Goal: Information Seeking & Learning: Learn about a topic

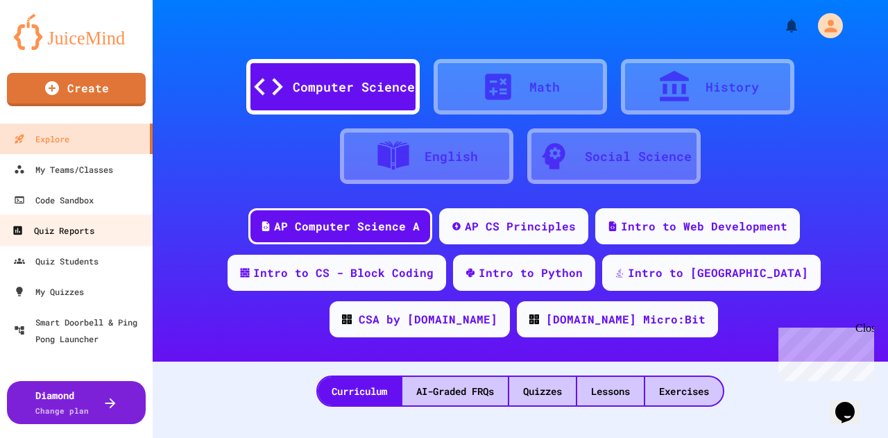
click at [77, 227] on div "Quiz Reports" at bounding box center [53, 230] width 82 height 17
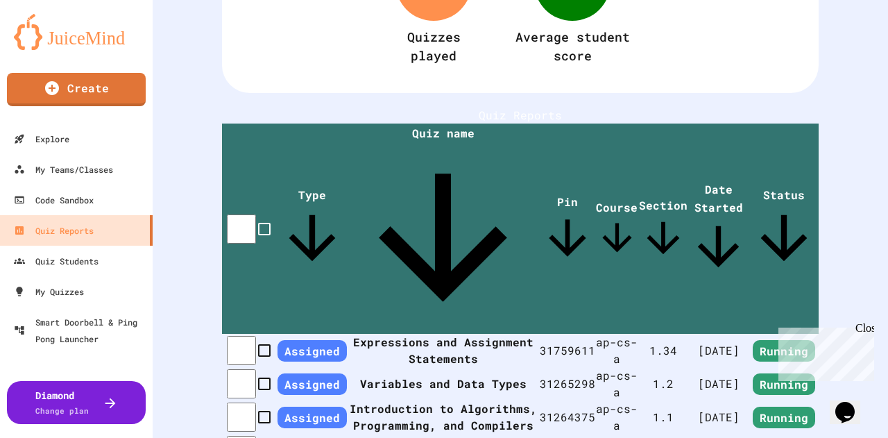
scroll to position [192, 0]
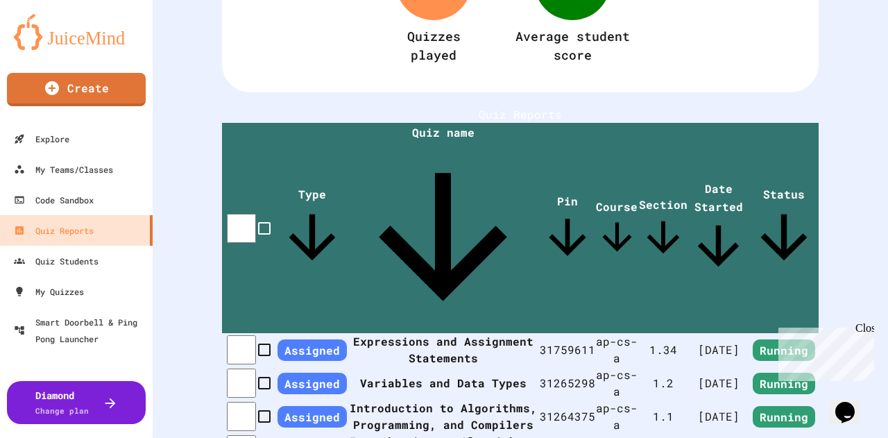
click at [427, 333] on th "Expressions and Assignment Statements" at bounding box center [443, 349] width 193 height 33
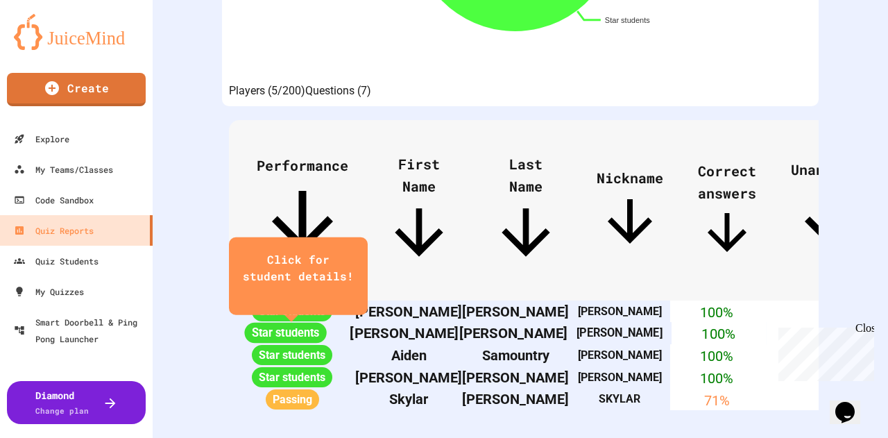
scroll to position [538, 0]
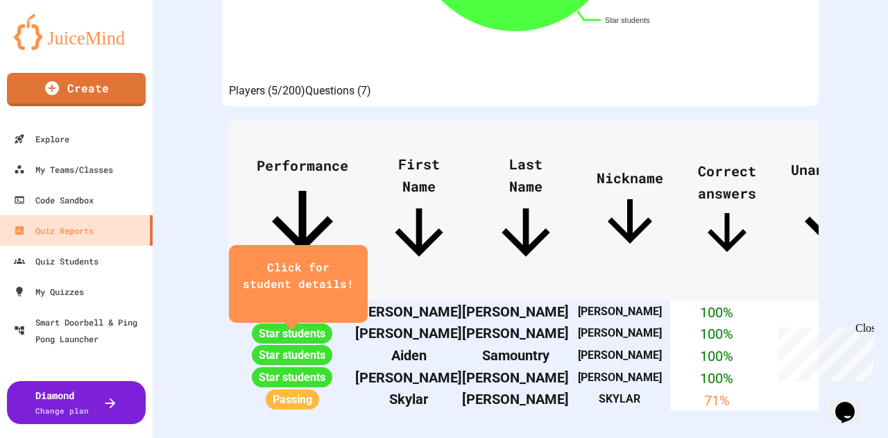
click at [371, 83] on button "Questions (7)" at bounding box center [338, 91] width 66 height 17
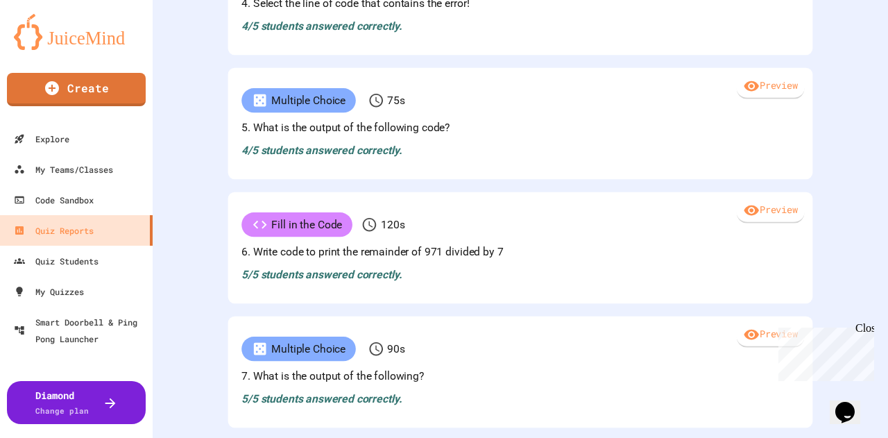
scroll to position [1028, 0]
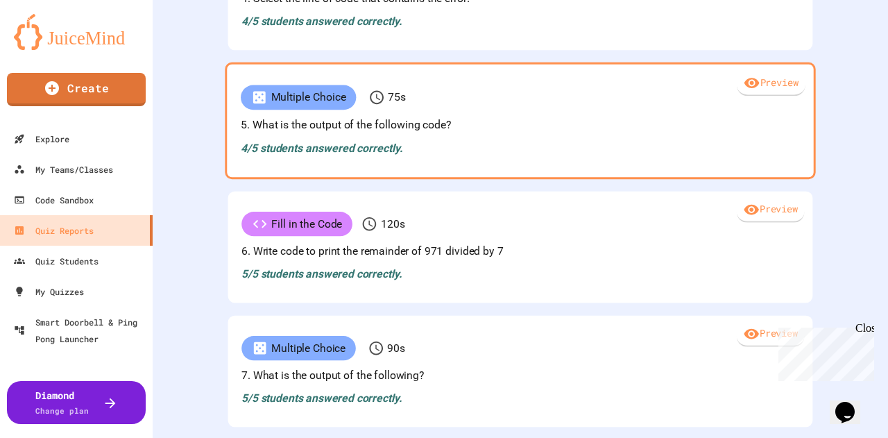
click at [400, 133] on p "5. What is the output of the following code?" at bounding box center [520, 124] width 559 height 17
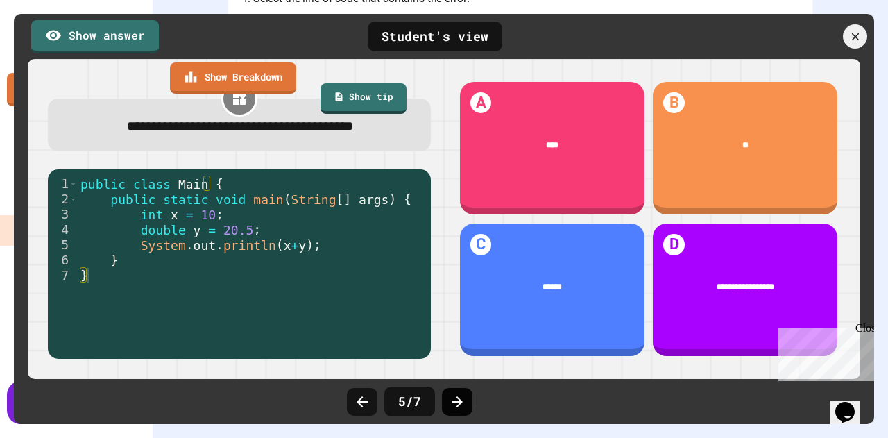
click at [455, 397] on icon at bounding box center [457, 401] width 17 height 17
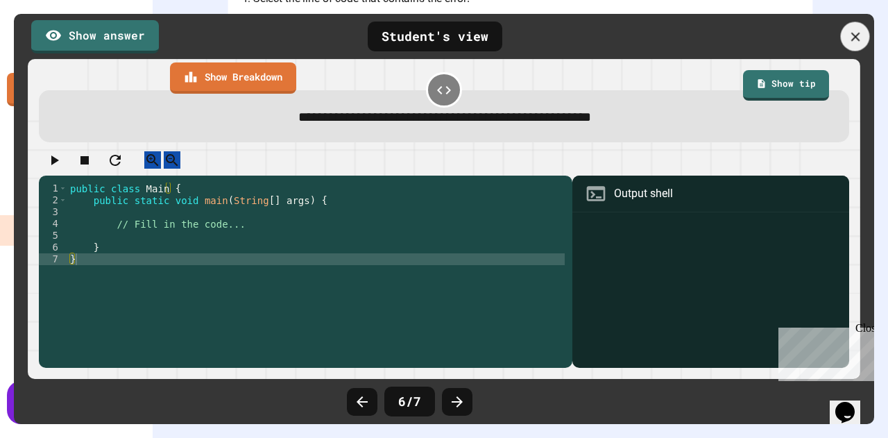
click at [858, 34] on icon at bounding box center [854, 36] width 15 height 15
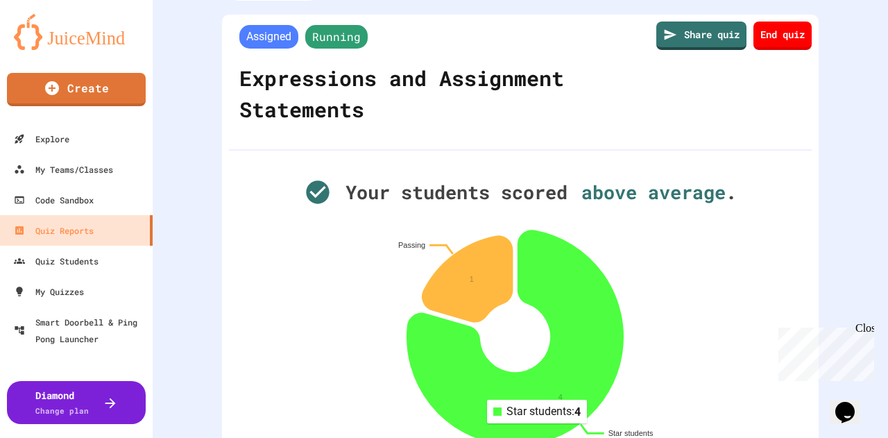
scroll to position [51, 0]
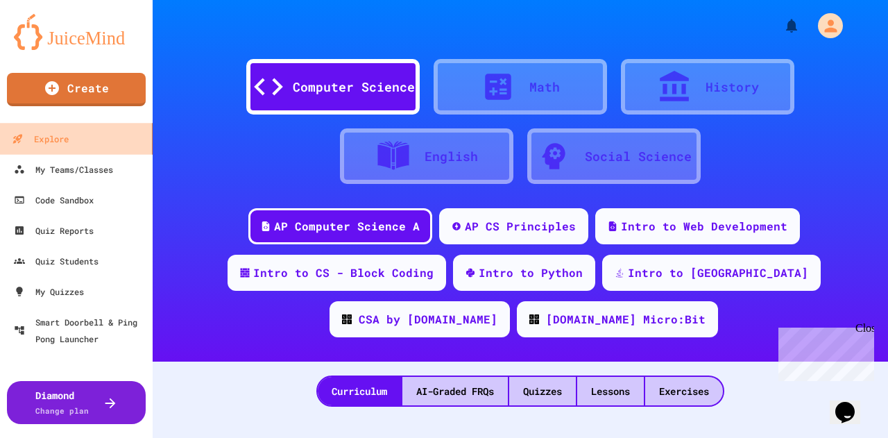
click at [91, 135] on link "Explore" at bounding box center [76, 138] width 157 height 31
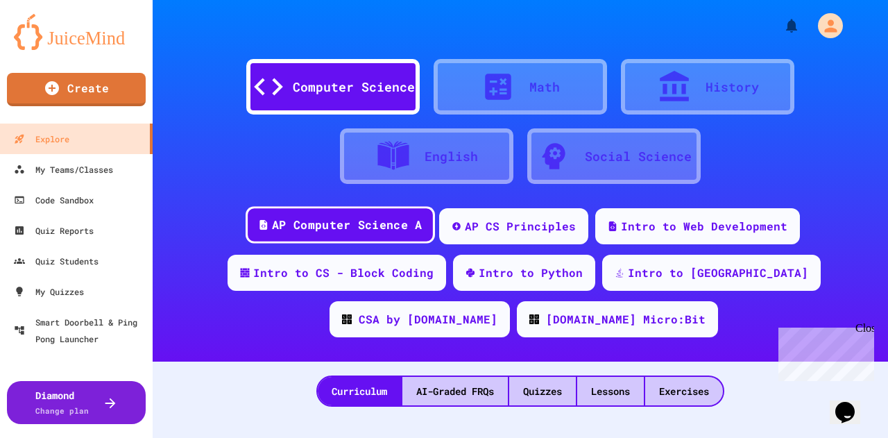
click at [312, 223] on div "AP Computer Science A" at bounding box center [347, 224] width 150 height 17
click at [541, 390] on div "Quizzes" at bounding box center [542, 391] width 67 height 28
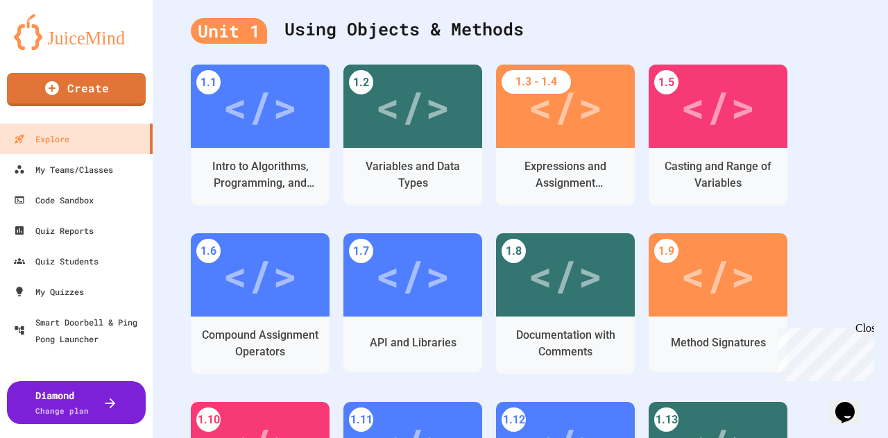
scroll to position [415, 0]
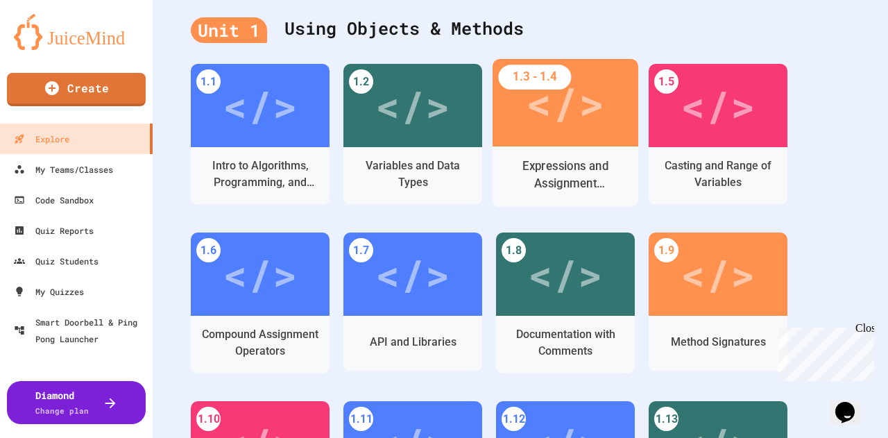
click at [570, 128] on div "</>" at bounding box center [565, 102] width 78 height 65
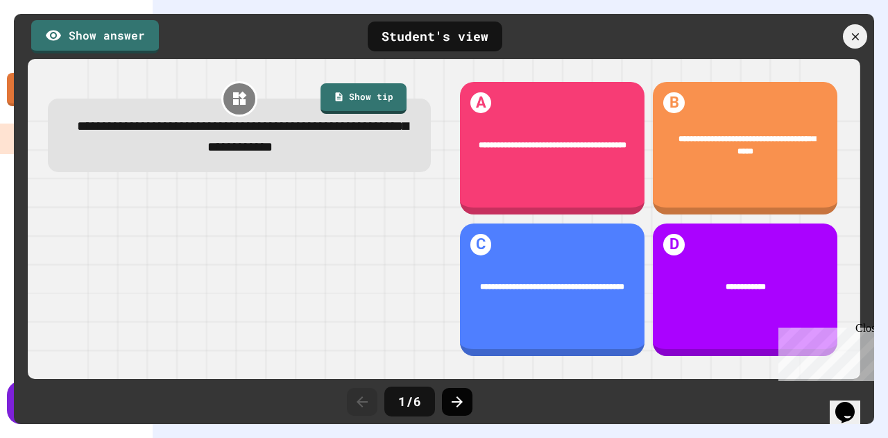
click at [459, 401] on icon at bounding box center [456, 401] width 11 height 11
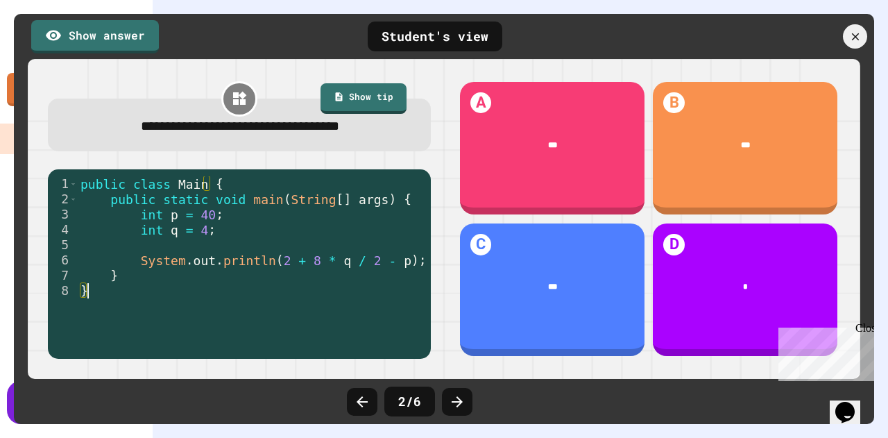
click at [77, 184] on div "1" at bounding box center [63, 183] width 30 height 15
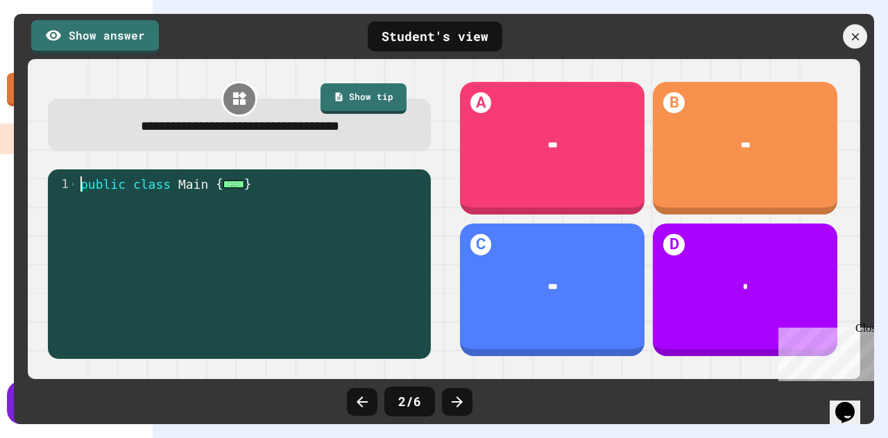
click at [83, 187] on div "public class Main { ... }" at bounding box center [251, 267] width 346 height 183
click at [58, 185] on div "1" at bounding box center [63, 183] width 30 height 15
click at [67, 185] on div "1" at bounding box center [63, 183] width 30 height 15
click at [72, 185] on span "Toggle code folding, rows 1 through 8" at bounding box center [73, 183] width 8 height 15
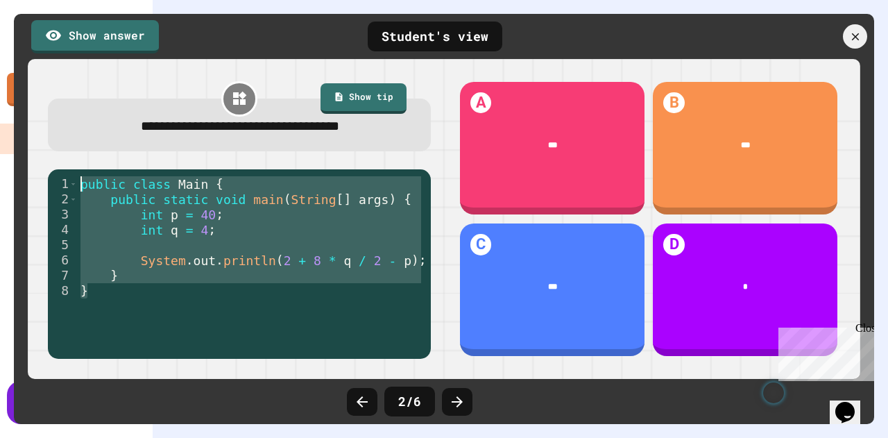
click at [32, 285] on div "**********" at bounding box center [444, 219] width 832 height 320
click at [312, 268] on div "public class Main { public static void main ( String [ ] args ) { int p = 40 ; …" at bounding box center [251, 252] width 346 height 153
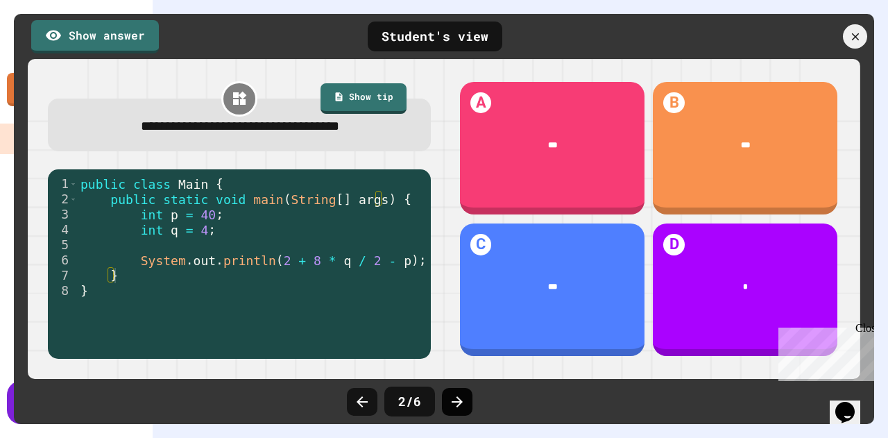
click at [447, 404] on div at bounding box center [457, 402] width 31 height 28
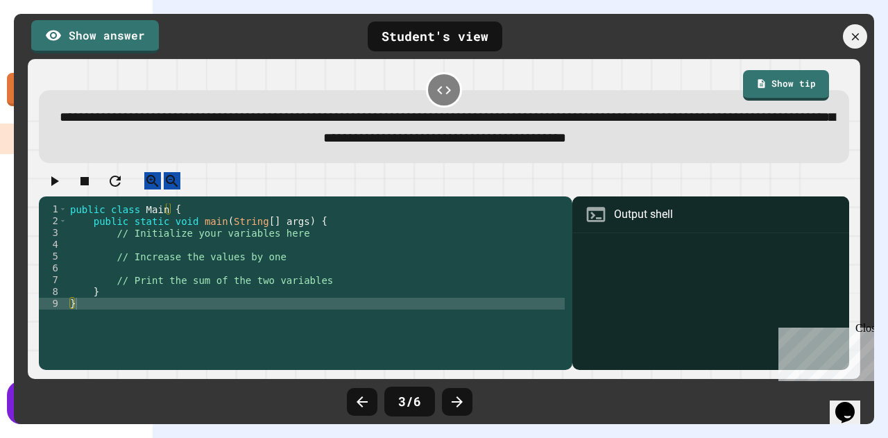
click at [382, 141] on span "**********" at bounding box center [447, 127] width 775 height 34
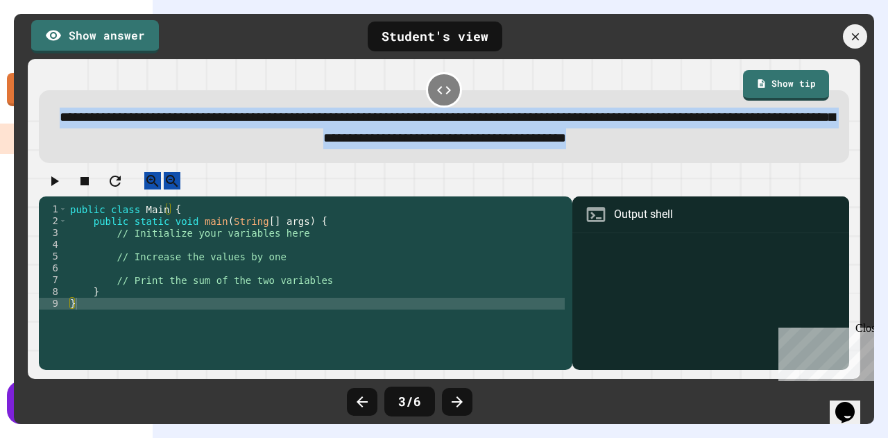
click at [382, 141] on span "**********" at bounding box center [447, 127] width 775 height 34
copy div "**********"
click at [453, 401] on icon at bounding box center [456, 401] width 11 height 11
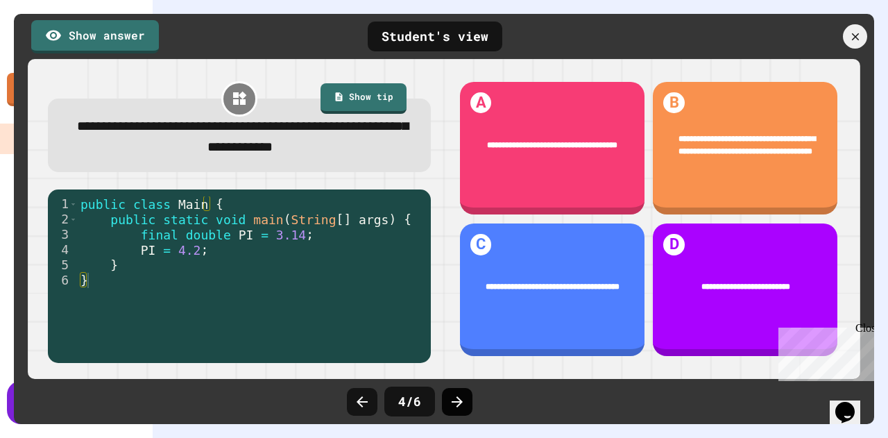
click at [453, 404] on icon at bounding box center [457, 401] width 17 height 17
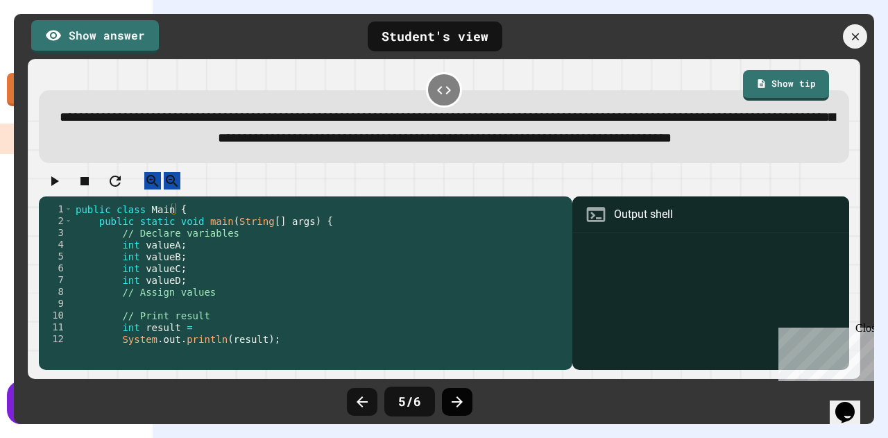
click at [455, 406] on icon at bounding box center [457, 401] width 17 height 17
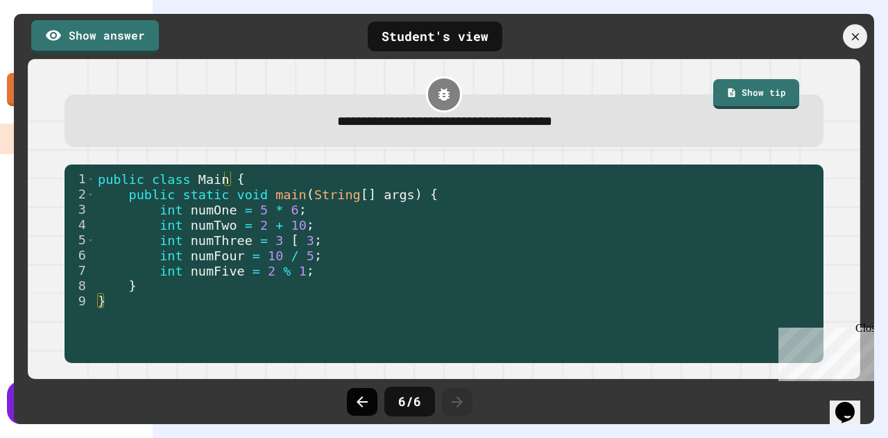
click at [365, 405] on icon at bounding box center [362, 401] width 17 height 17
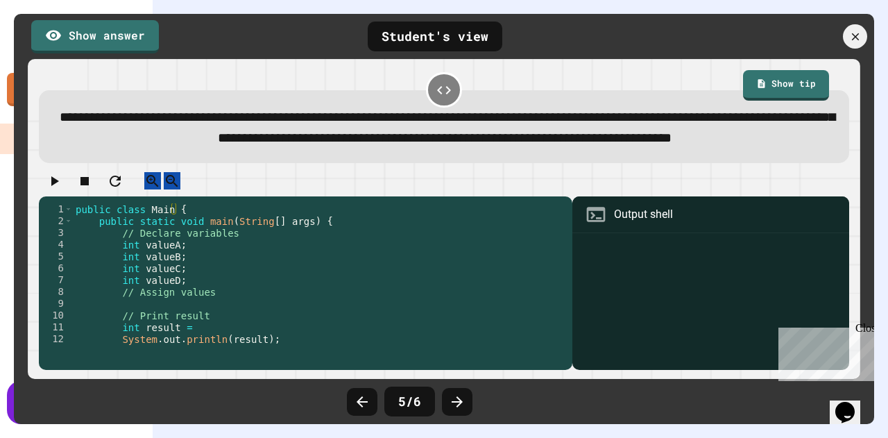
click at [365, 405] on icon at bounding box center [362, 401] width 17 height 17
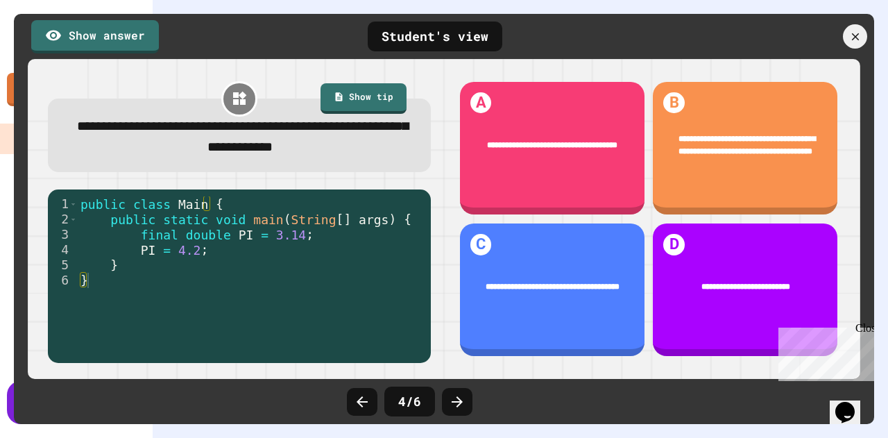
click at [365, 405] on icon at bounding box center [362, 401] width 17 height 17
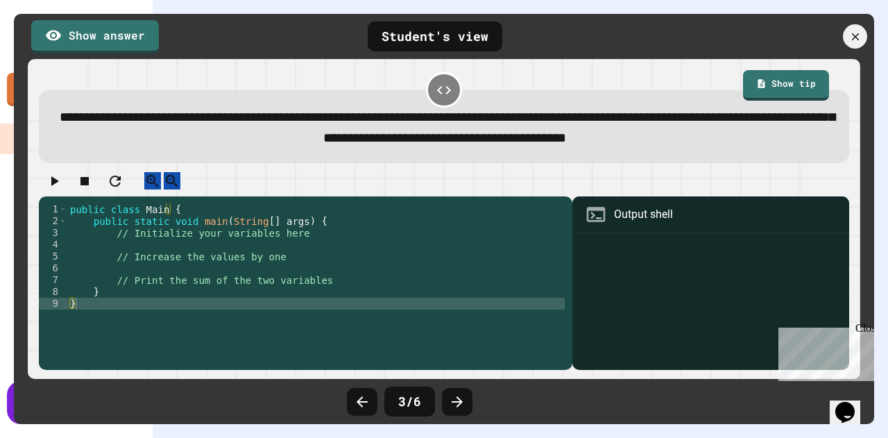
click at [365, 405] on icon at bounding box center [362, 401] width 17 height 17
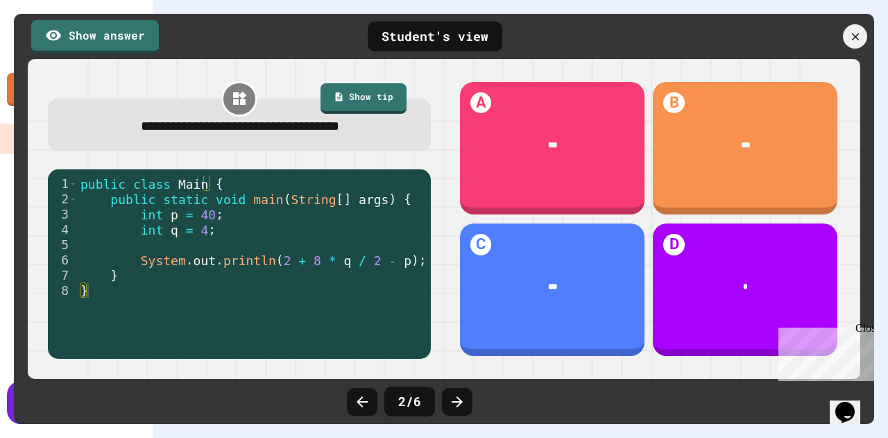
click at [365, 405] on icon at bounding box center [362, 401] width 17 height 17
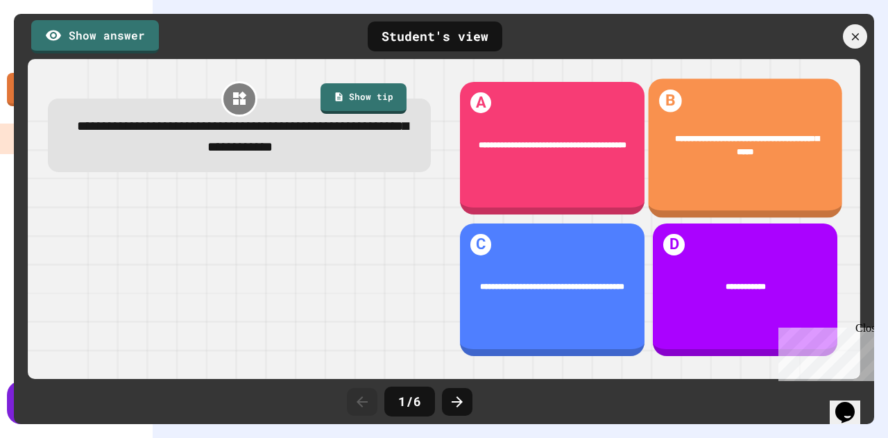
click at [723, 138] on span "**********" at bounding box center [747, 144] width 144 height 21
click at [722, 137] on span "**********" at bounding box center [747, 144] width 144 height 21
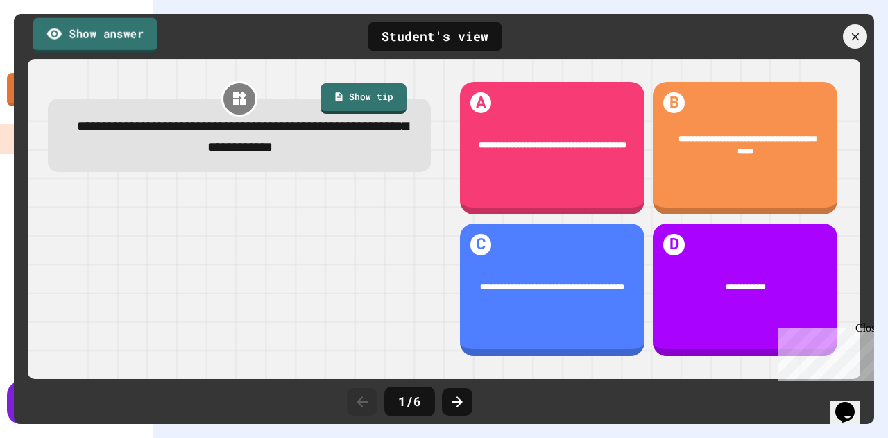
click at [60, 32] on icon at bounding box center [54, 33] width 16 height 17
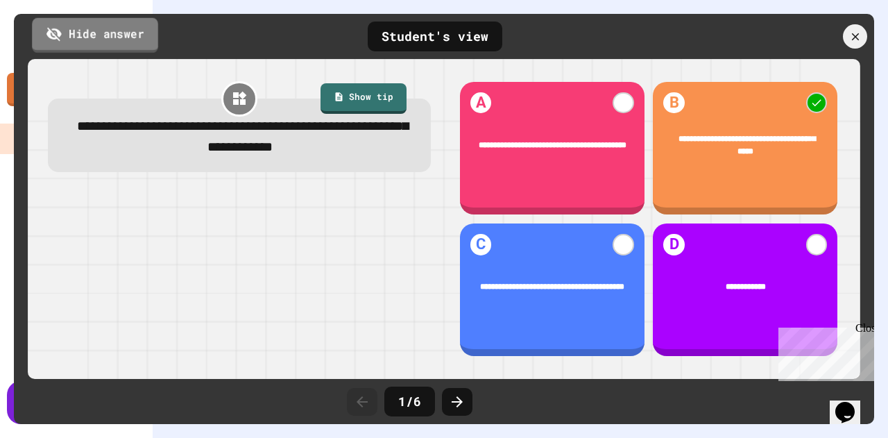
click at [60, 32] on icon at bounding box center [53, 34] width 15 height 14
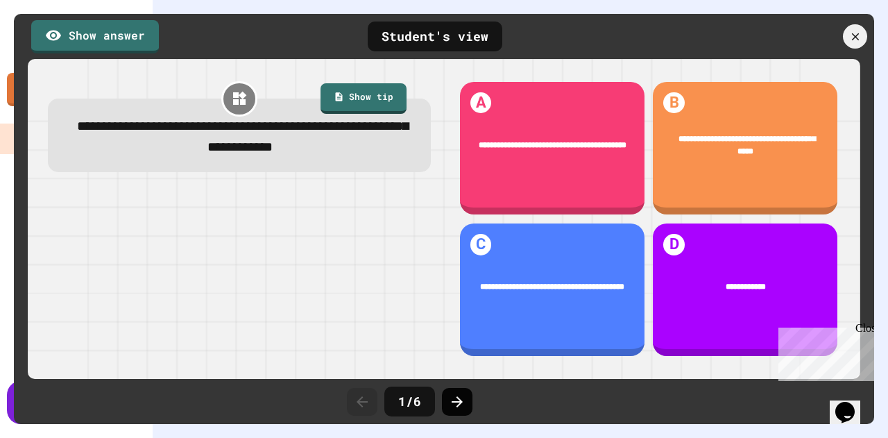
click at [447, 401] on div at bounding box center [457, 402] width 31 height 28
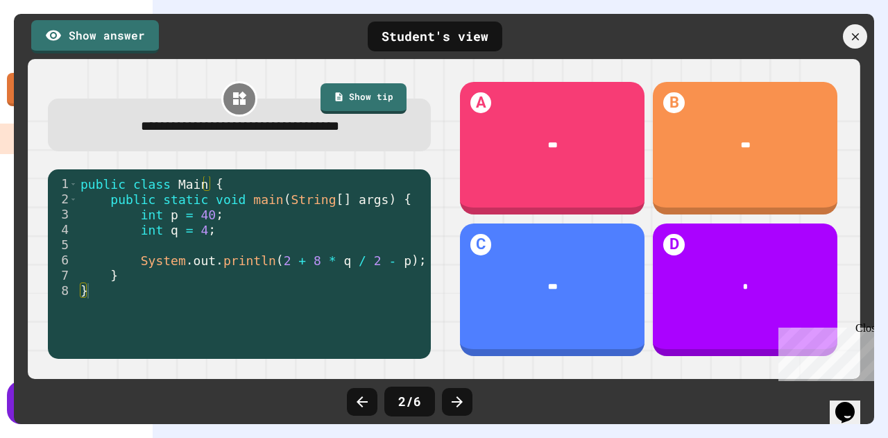
click at [447, 401] on div at bounding box center [457, 402] width 31 height 28
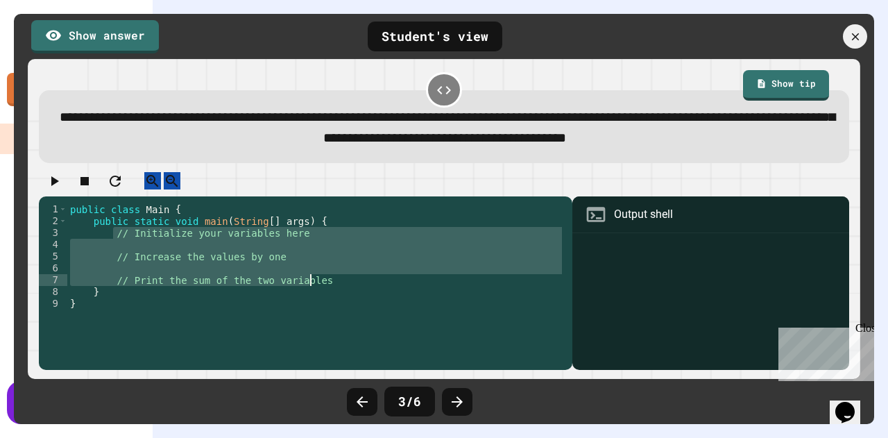
drag, startPoint x: 112, startPoint y: 245, endPoint x: 318, endPoint y: 292, distance: 211.1
click at [318, 292] on div "public class Main { public static void main ( String [ ] args ) { // Initialize…" at bounding box center [315, 285] width 497 height 165
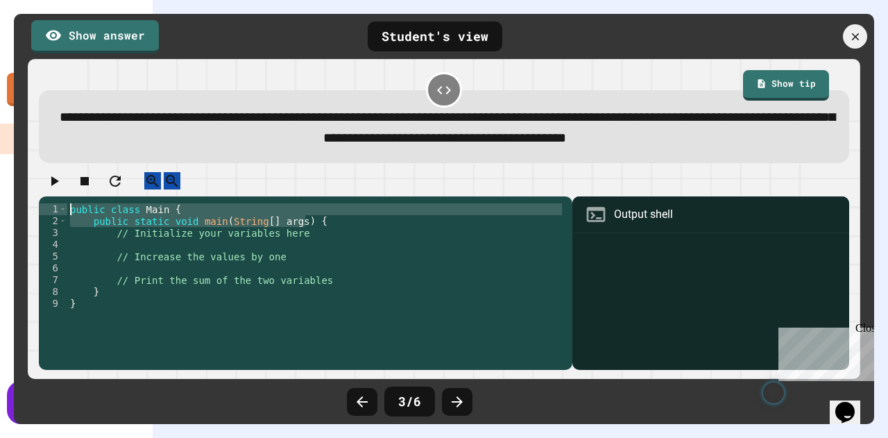
drag, startPoint x: 316, startPoint y: 230, endPoint x: 57, endPoint y: 223, distance: 259.4
click at [57, 223] on div "1 2 3 4 5 6 7 8 9 public class Main { public static void main ( String [ ] args…" at bounding box center [302, 273] width 526 height 141
